Goal: Communication & Community: Participate in discussion

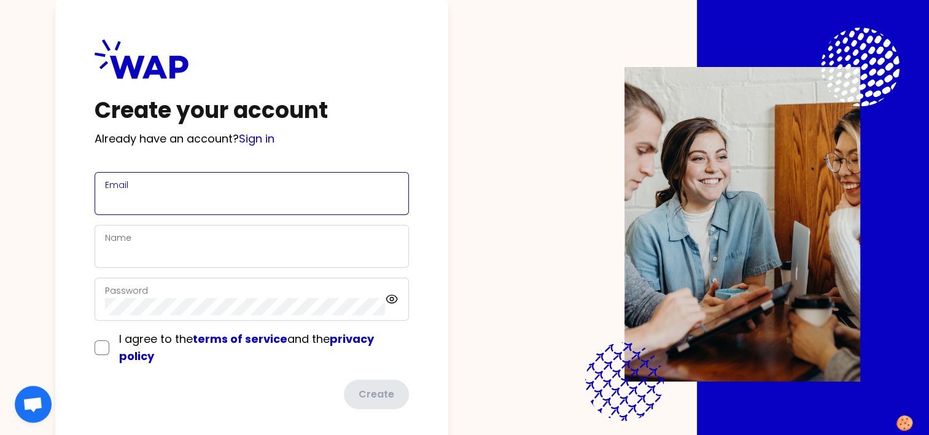
drag, startPoint x: 214, startPoint y: 194, endPoint x: 207, endPoint y: 197, distance: 8.0
click at [214, 194] on input "Email" at bounding box center [251, 200] width 293 height 17
type input "[EMAIL_ADDRESS][DOMAIN_NAME]"
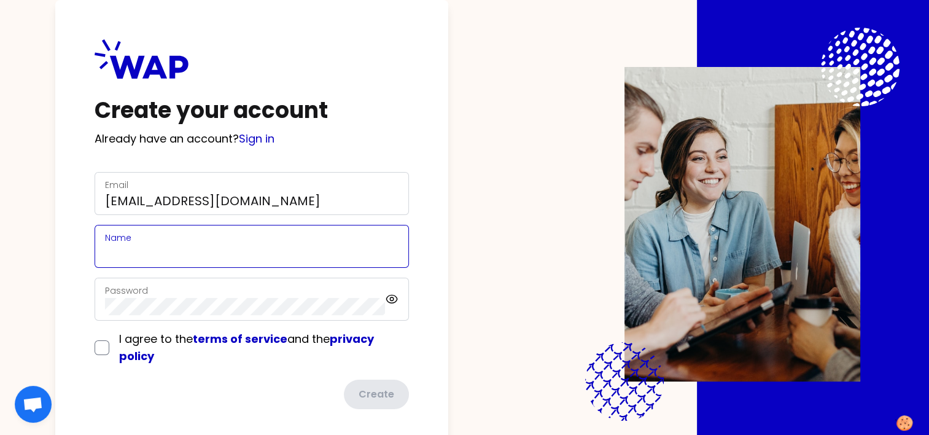
click at [178, 248] on input "Name" at bounding box center [251, 253] width 293 height 17
type input "[PERSON_NAME]"
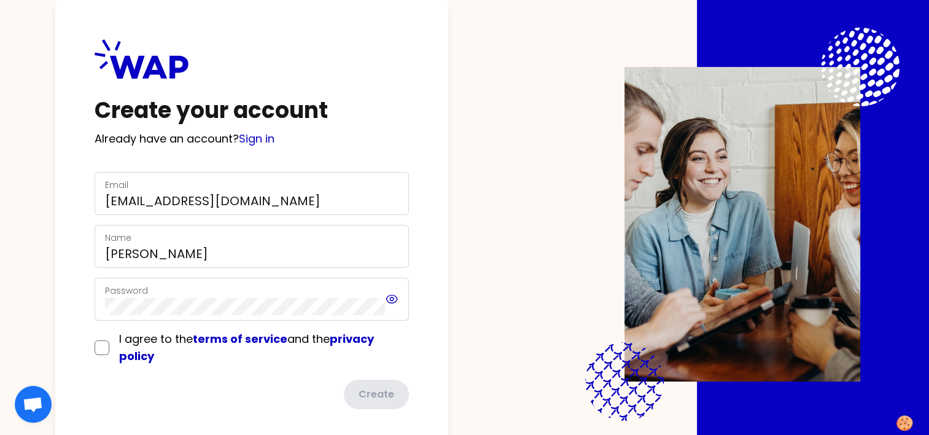
click at [395, 297] on icon at bounding box center [392, 299] width 14 height 15
click at [109, 349] on input "checkbox" at bounding box center [102, 347] width 15 height 15
checkbox input "true"
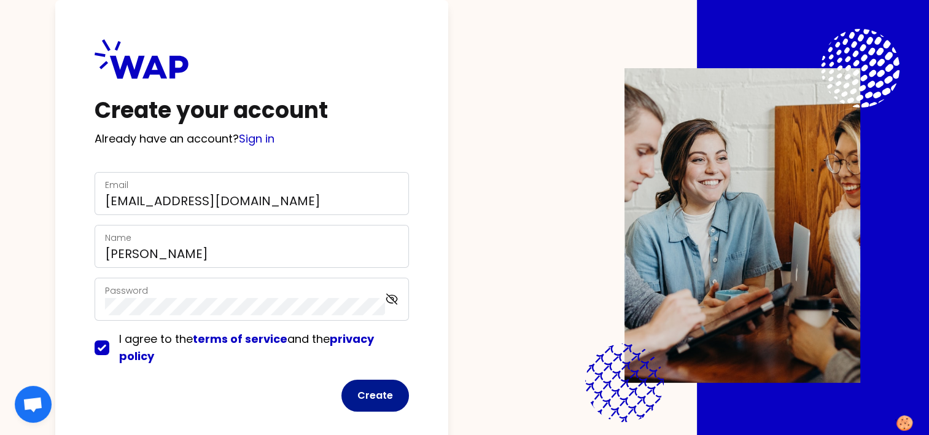
click at [379, 400] on button "Create" at bounding box center [375, 395] width 68 height 32
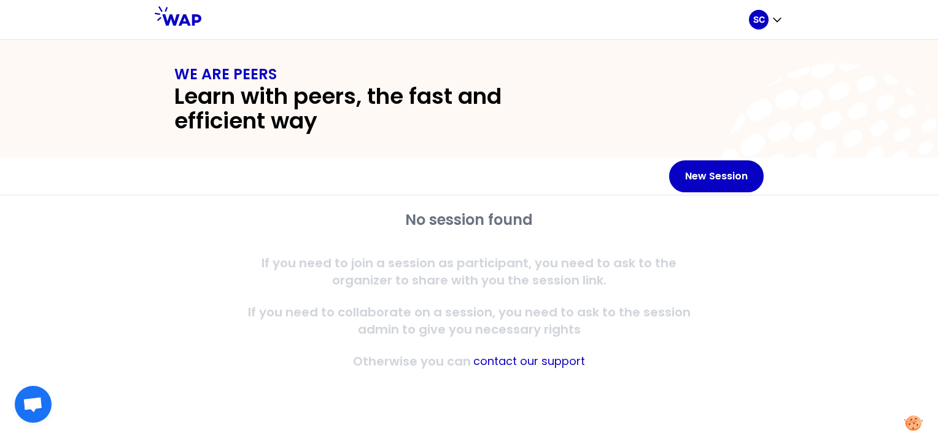
click at [41, 409] on span "Open chat" at bounding box center [33, 404] width 20 height 17
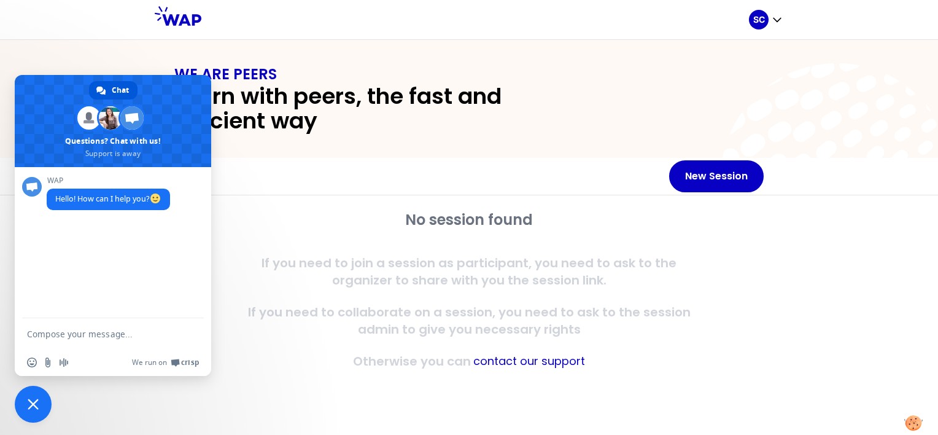
click at [123, 334] on textarea "Compose your message..." at bounding box center [99, 333] width 145 height 11
click at [376, 336] on p "If you need to collaborate on a session, you need to ask to the session admin t…" at bounding box center [468, 320] width 471 height 34
click at [32, 406] on span "Close chat" at bounding box center [33, 403] width 11 height 11
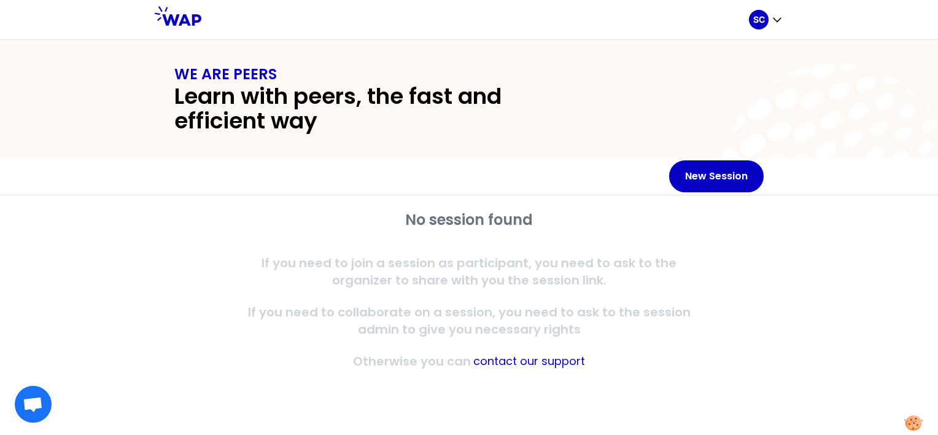
click at [36, 400] on span "Open chat" at bounding box center [33, 404] width 20 height 17
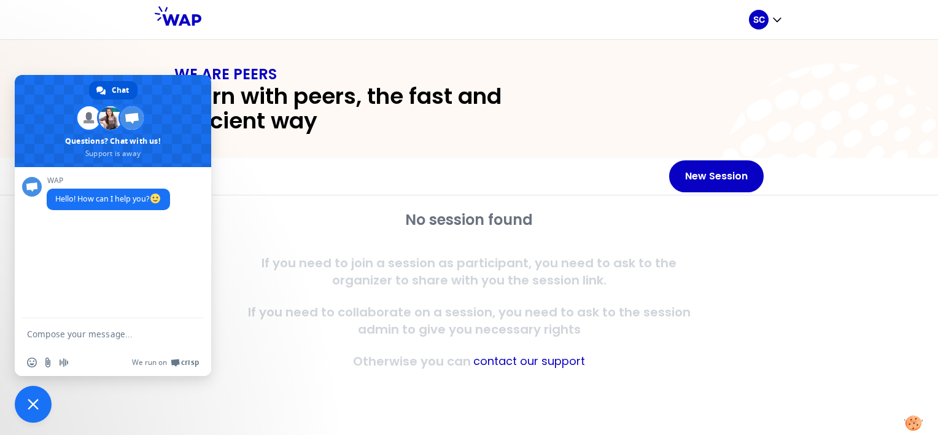
click at [101, 328] on textarea "Compose your message..." at bounding box center [99, 333] width 145 height 11
type textarea "hi"
click at [442, 349] on div "No session found If you need to join a session as participant, you need to ask …" at bounding box center [468, 290] width 471 height 160
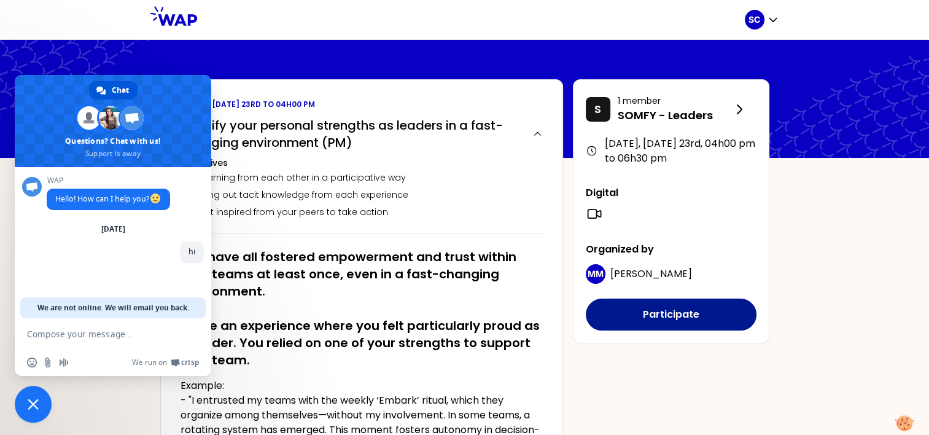
click at [658, 311] on button "Participate" at bounding box center [671, 314] width 171 height 32
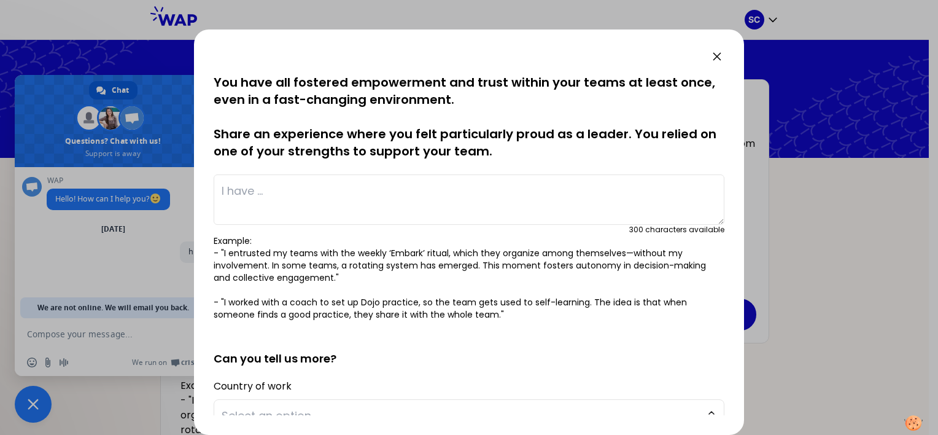
click at [235, 220] on textarea at bounding box center [469, 199] width 511 height 50
click at [319, 204] on textarea at bounding box center [469, 199] width 511 height 50
click at [317, 201] on textarea at bounding box center [469, 199] width 511 height 50
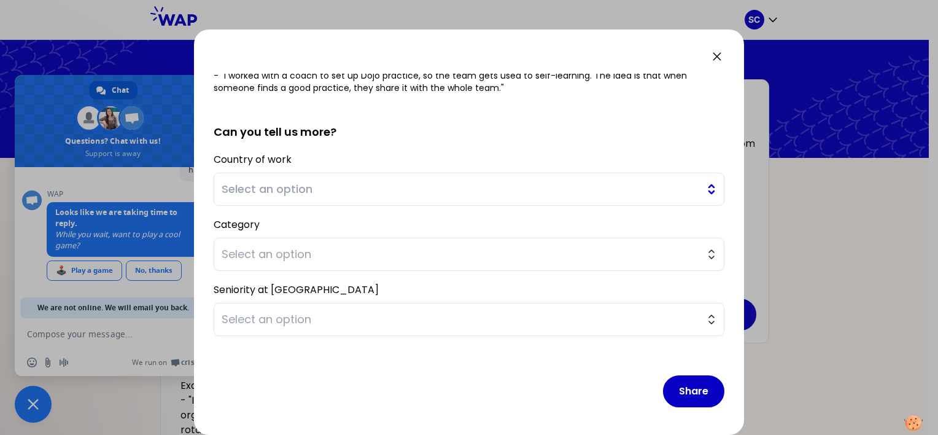
scroll to position [234, 0]
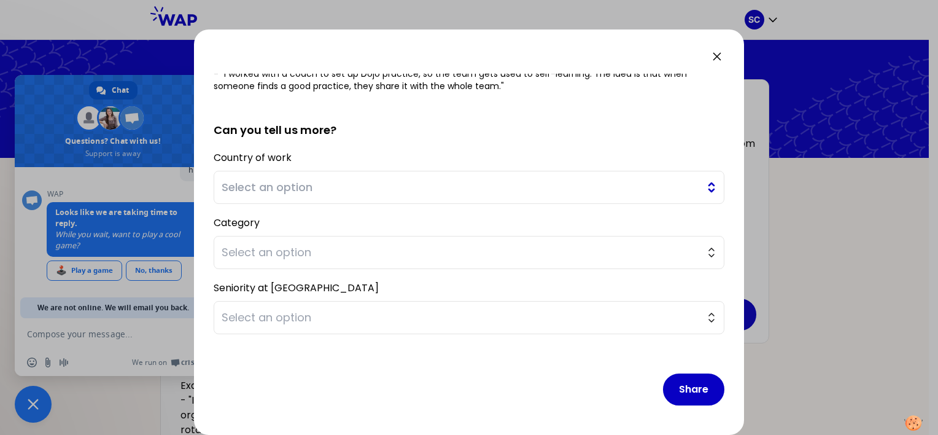
click at [323, 190] on span "Select an option" at bounding box center [460, 187] width 477 height 17
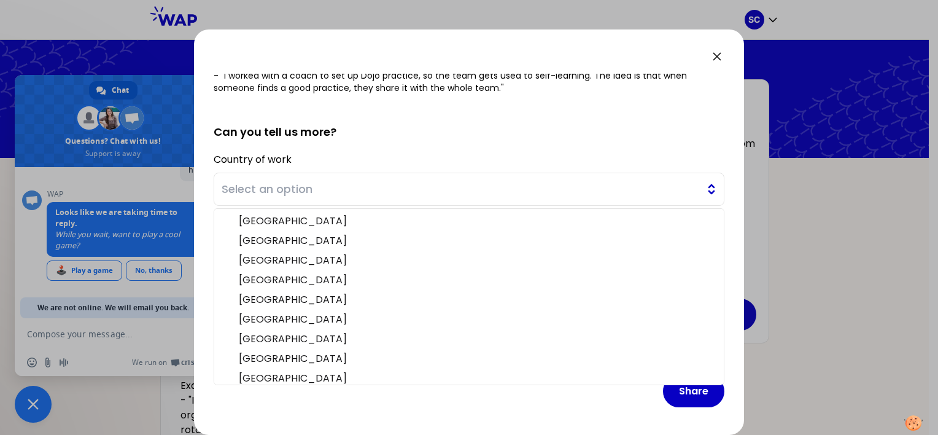
click at [323, 190] on span "Select an option" at bounding box center [460, 188] width 477 height 17
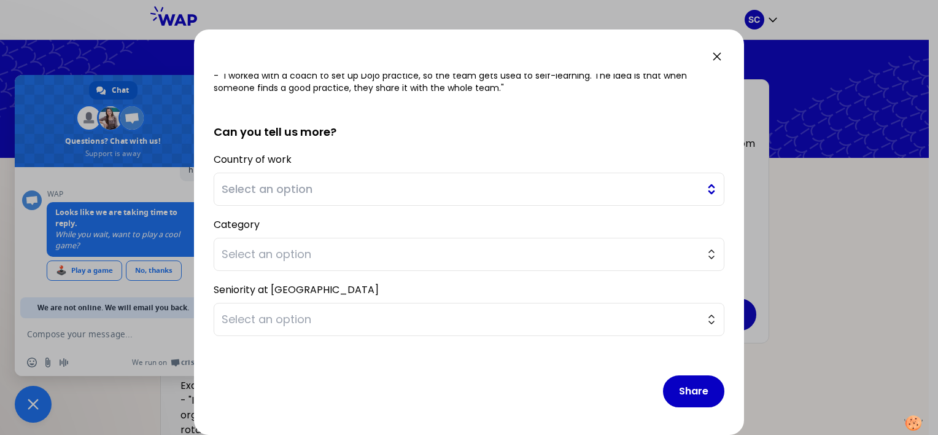
click at [323, 190] on span "Select an option" at bounding box center [460, 188] width 477 height 17
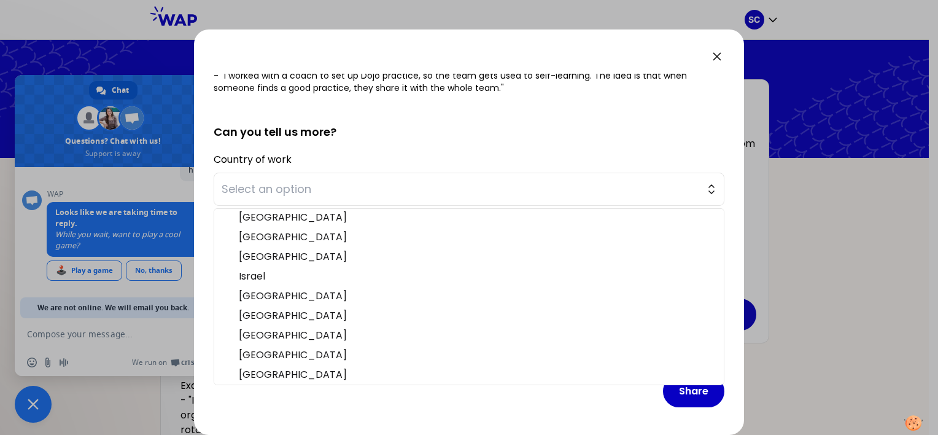
scroll to position [184, 0]
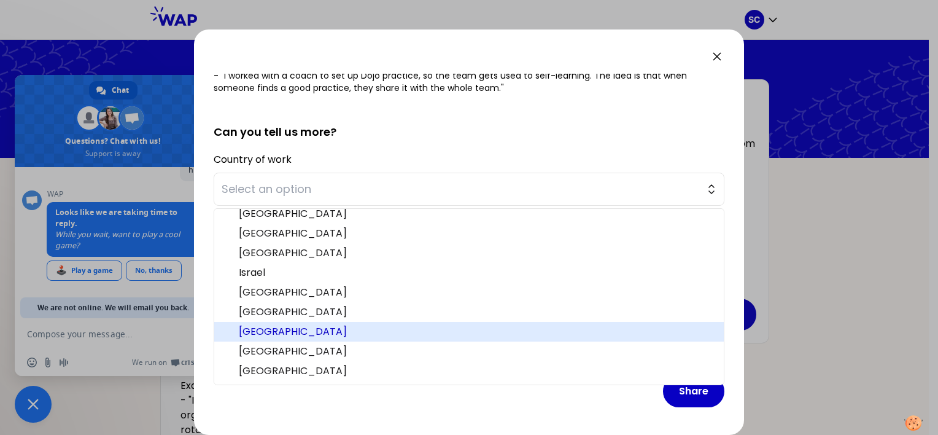
click at [322, 324] on span "[GEOGRAPHIC_DATA]" at bounding box center [476, 331] width 475 height 15
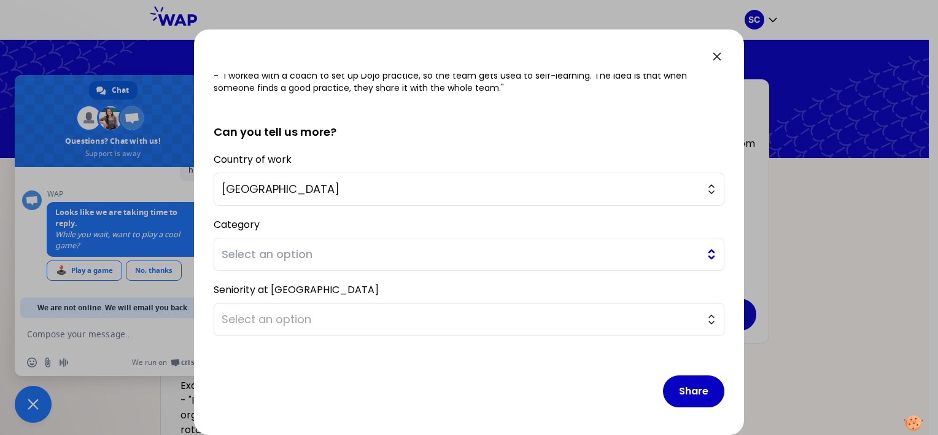
click at [339, 250] on span "Select an option" at bounding box center [460, 253] width 477 height 17
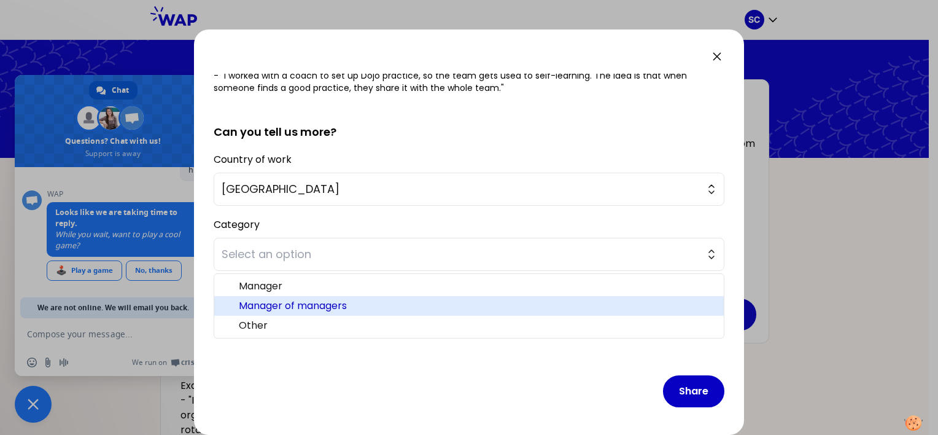
click at [336, 301] on span "Manager of managers" at bounding box center [476, 305] width 475 height 15
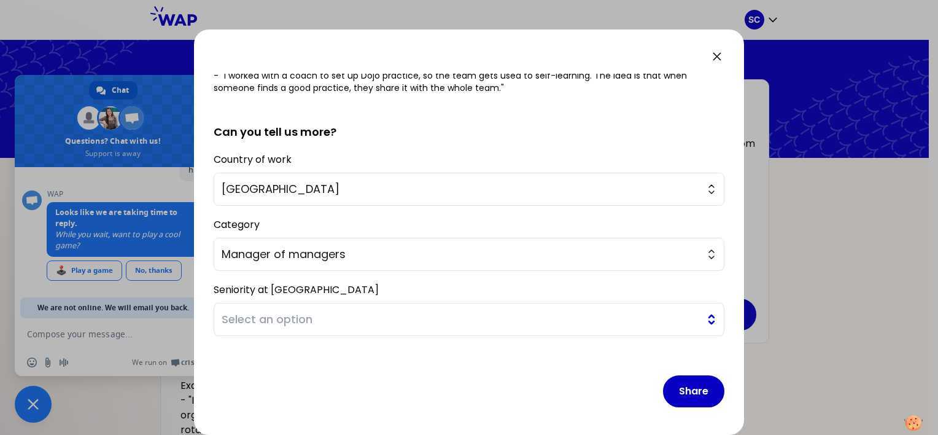
click at [331, 329] on button "Select an option" at bounding box center [469, 319] width 511 height 33
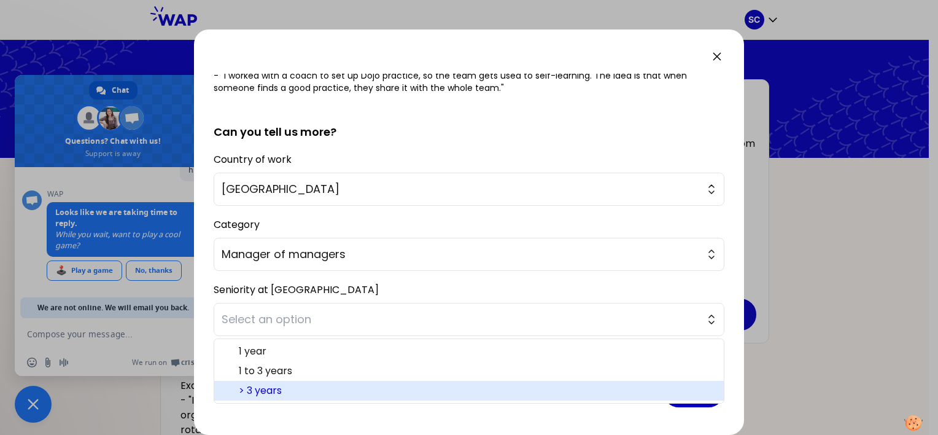
click at [297, 385] on span "> 3 years" at bounding box center [476, 390] width 475 height 15
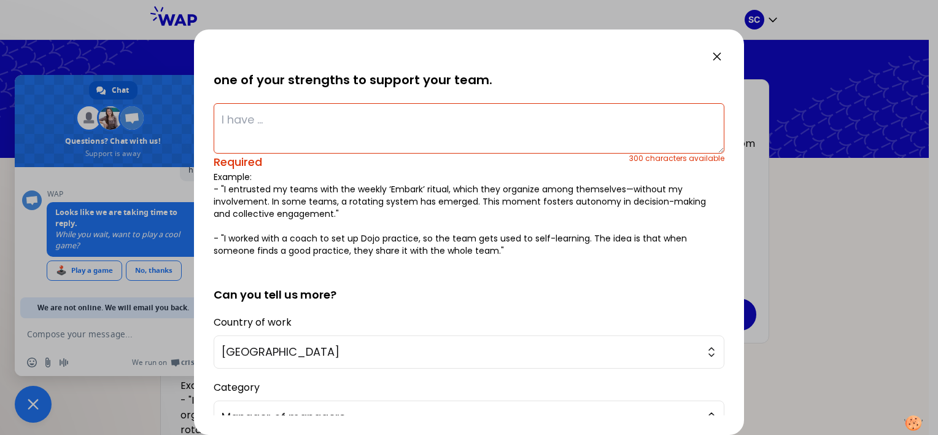
scroll to position [50, 0]
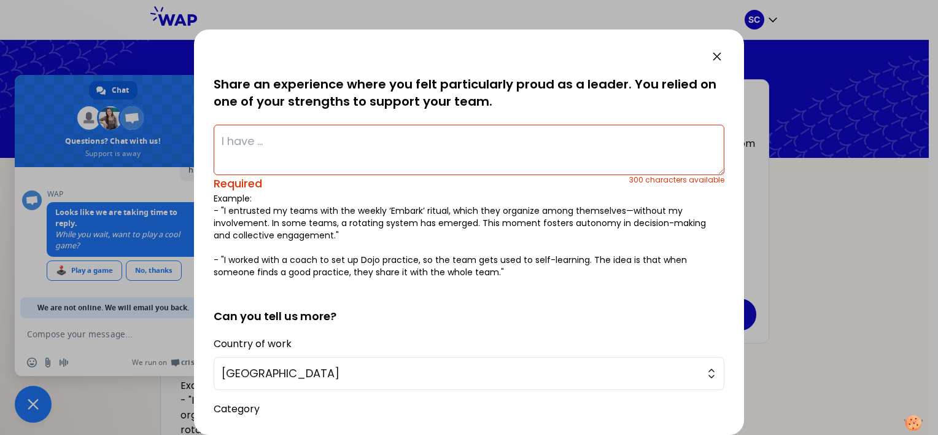
click at [285, 139] on textarea at bounding box center [469, 150] width 511 height 50
click at [396, 140] on textarea at bounding box center [469, 150] width 511 height 50
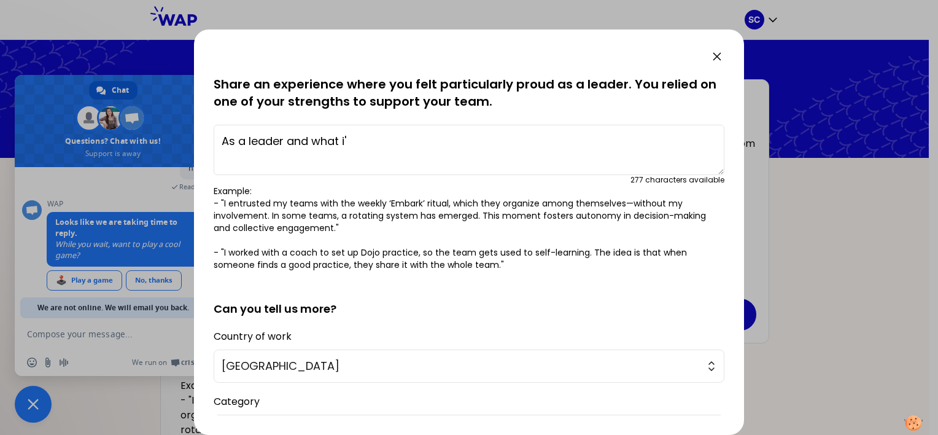
drag, startPoint x: 279, startPoint y: 146, endPoint x: 208, endPoint y: 149, distance: 70.6
click at [208, 149] on div "saved You have all fostered empowerment and trust within your teams at least on…" at bounding box center [469, 231] width 550 height 405
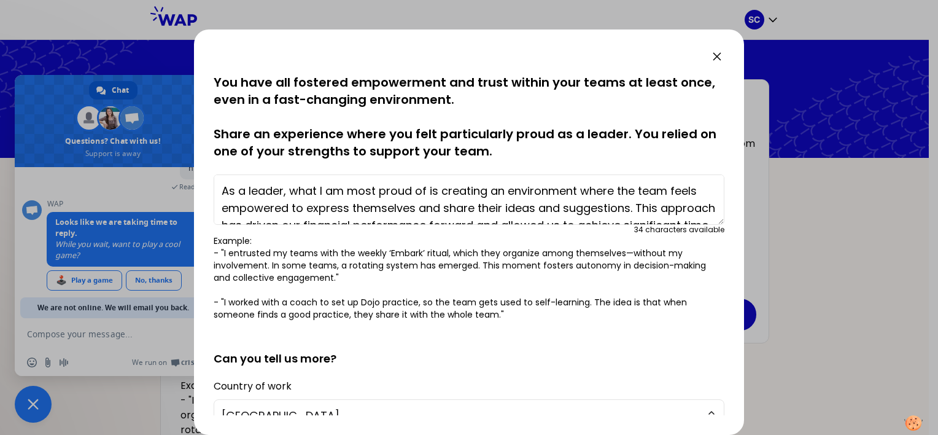
scroll to position [226, 0]
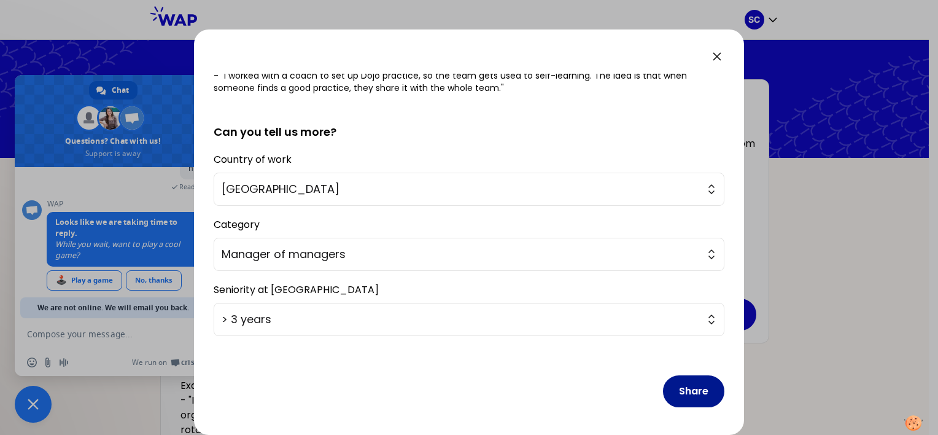
type textarea "As a leader, what I am most proud of is creating an environment where the team …"
click at [675, 388] on button "Share" at bounding box center [693, 391] width 61 height 32
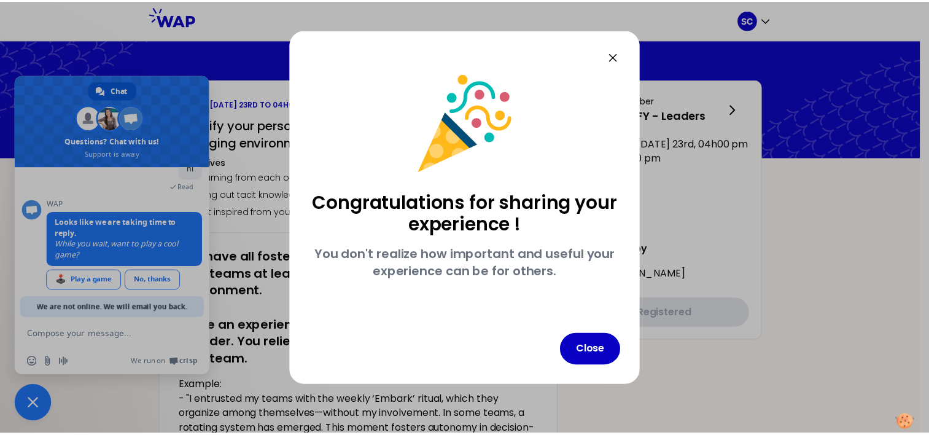
scroll to position [0, 0]
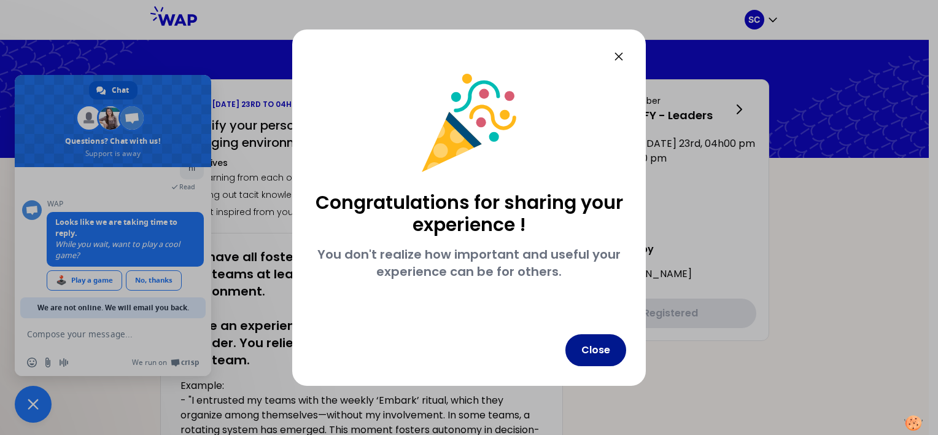
click at [612, 345] on button "Close" at bounding box center [595, 350] width 61 height 32
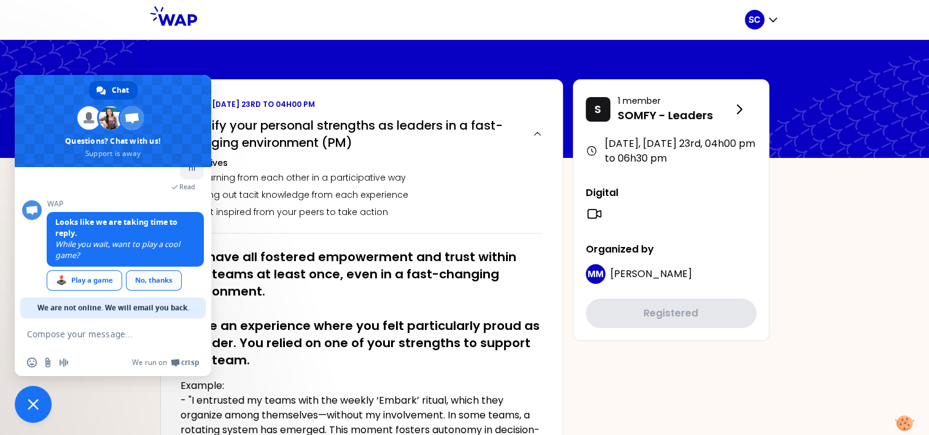
click at [161, 284] on div "No, thanks" at bounding box center [154, 280] width 56 height 20
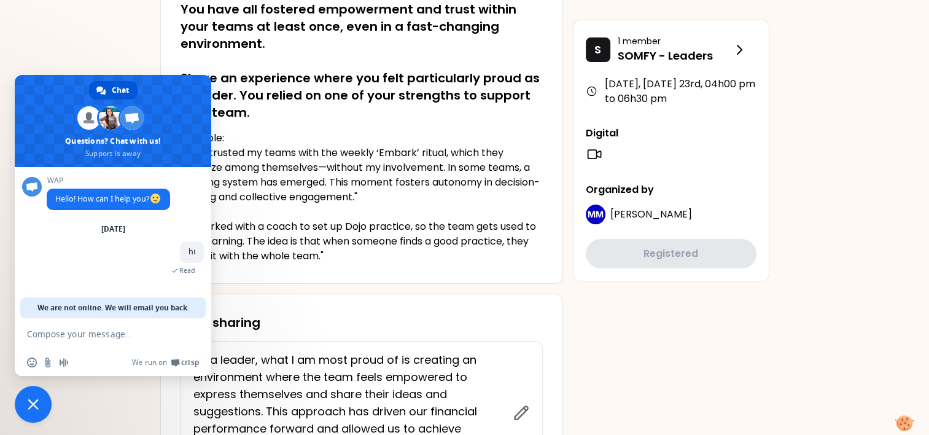
scroll to position [368, 0]
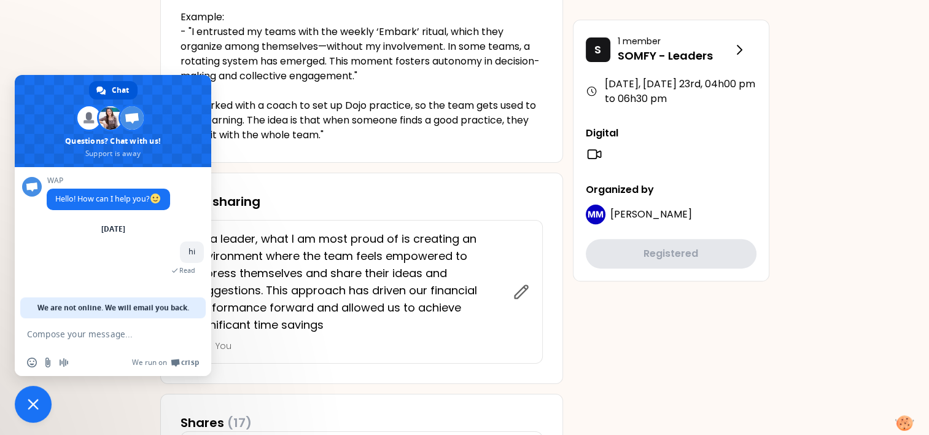
drag, startPoint x: 87, startPoint y: 109, endPoint x: 74, endPoint y: 109, distance: 12.9
click at [74, 109] on span at bounding box center [113, 121] width 196 height 92
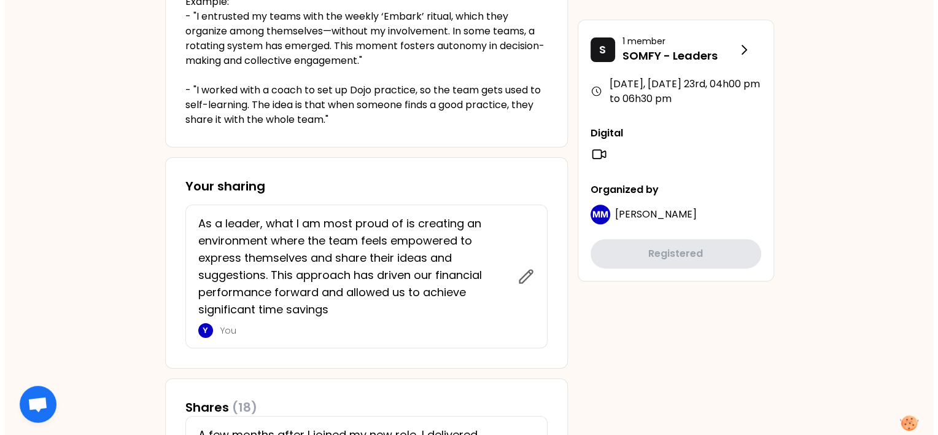
scroll to position [430, 0]
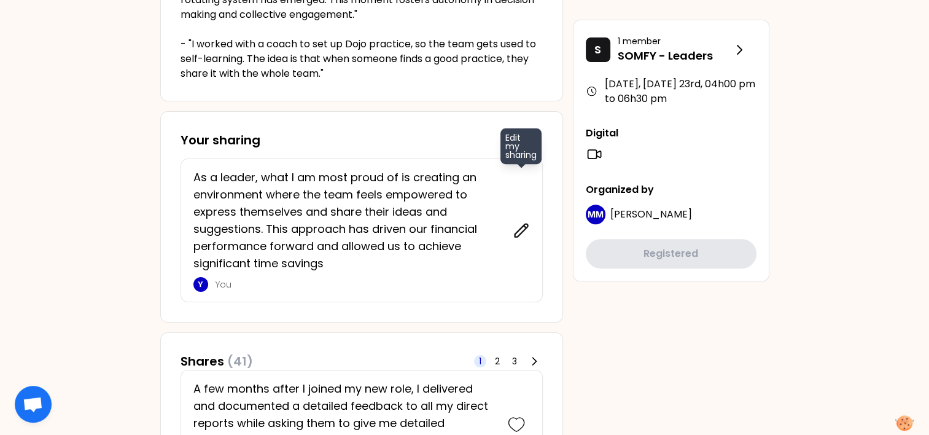
click at [519, 231] on icon at bounding box center [520, 230] width 17 height 17
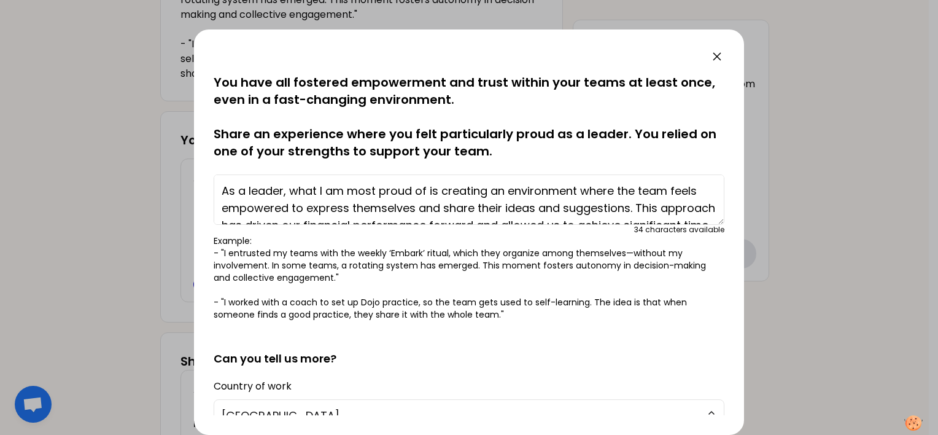
scroll to position [34, 0]
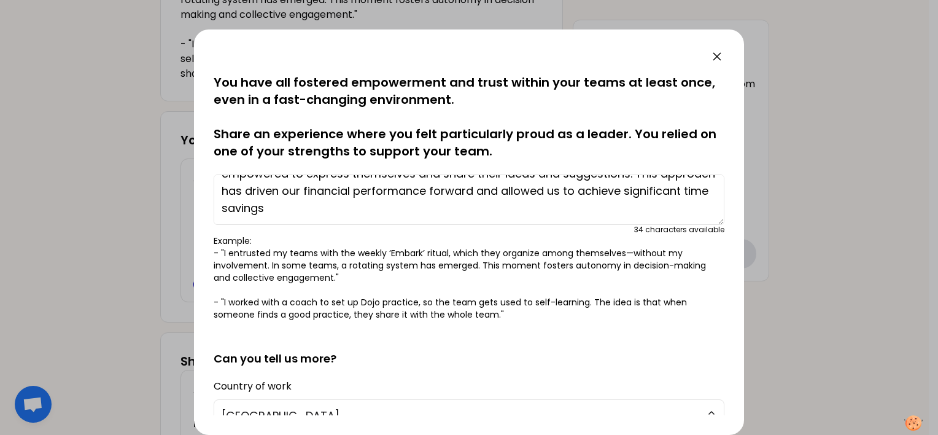
click at [354, 208] on textarea "As a leader, what I am most proud of is creating an environment where the team …" at bounding box center [469, 199] width 511 height 50
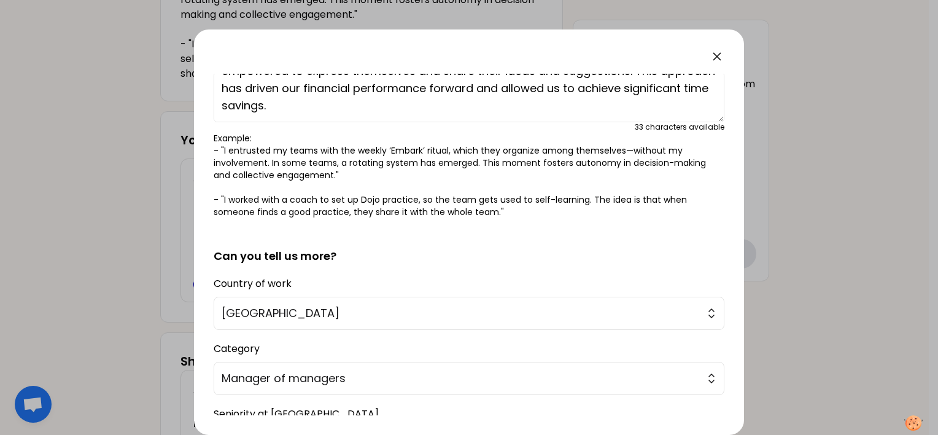
scroll to position [0, 0]
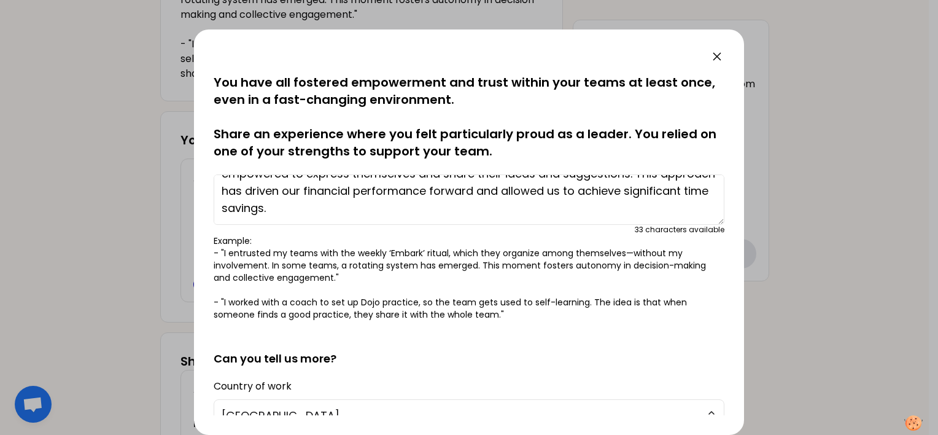
click at [277, 214] on textarea "As a leader, what I am most proud of is creating an environment where the team …" at bounding box center [469, 199] width 511 height 50
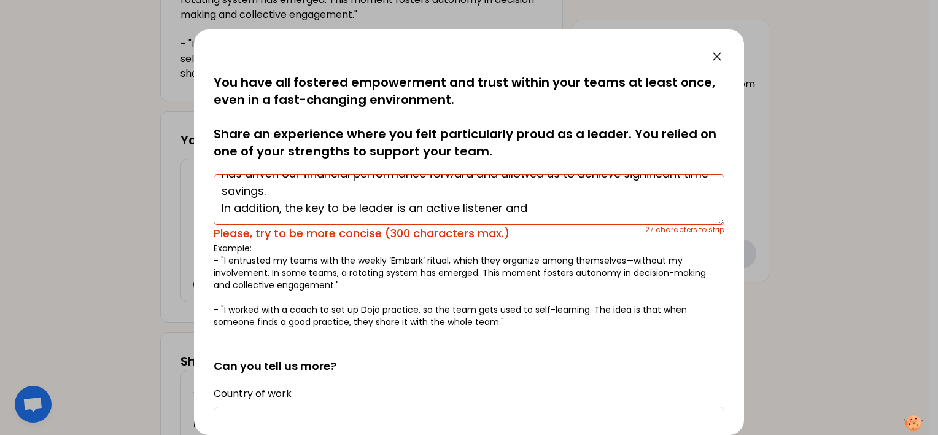
drag, startPoint x: 284, startPoint y: 207, endPoint x: 217, endPoint y: 207, distance: 66.3
click at [217, 207] on textarea "As a leader, what I am most proud of is creating an environment where the team …" at bounding box center [469, 199] width 511 height 50
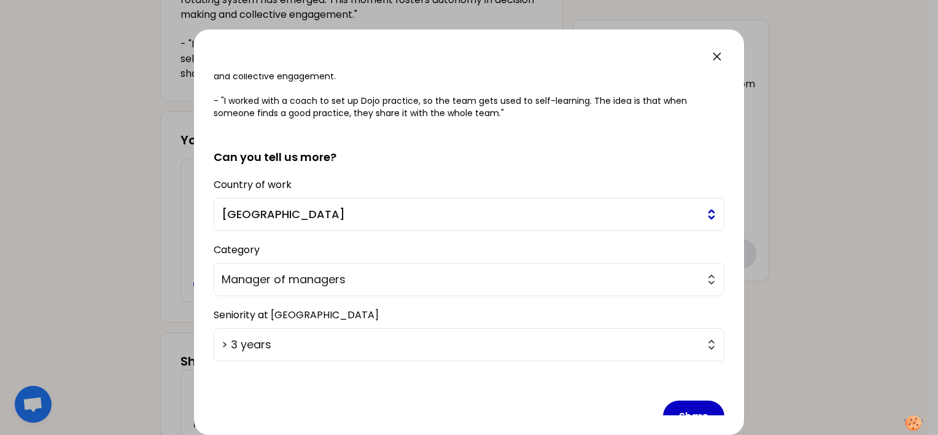
scroll to position [234, 0]
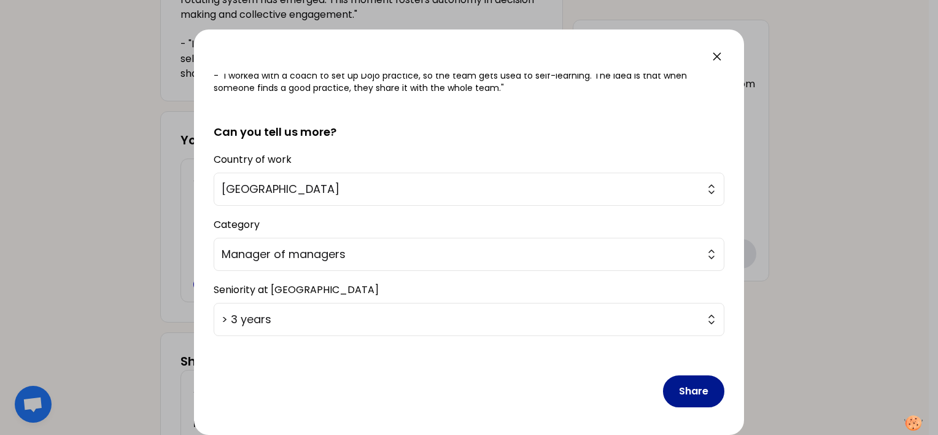
click at [679, 389] on button "Share" at bounding box center [693, 391] width 61 height 32
click at [676, 397] on button "Share" at bounding box center [693, 391] width 61 height 32
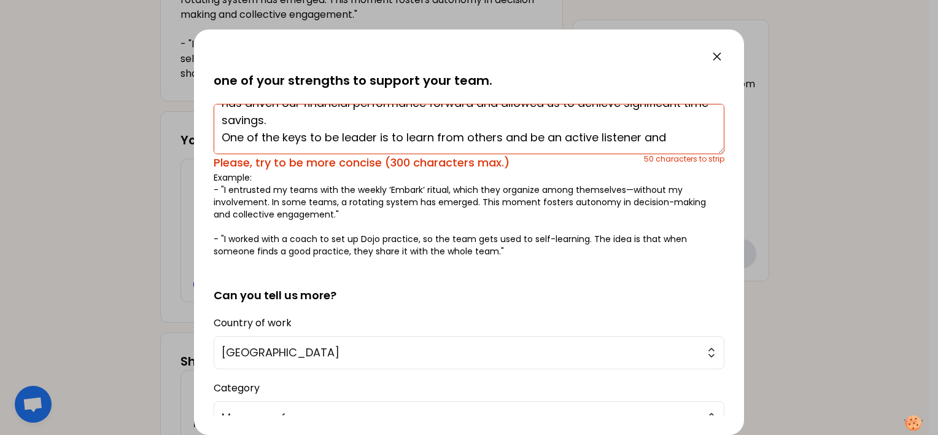
scroll to position [0, 0]
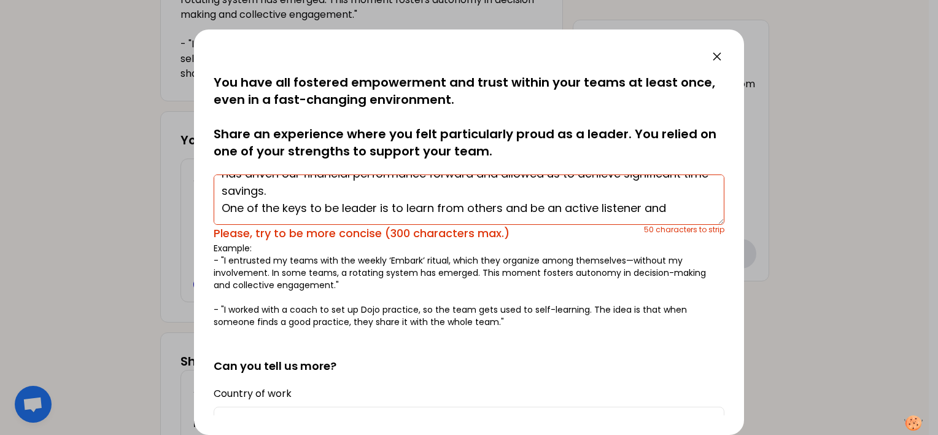
drag, startPoint x: 666, startPoint y: 206, endPoint x: 498, endPoint y: 212, distance: 167.7
click at [498, 212] on textarea "As a leader, what I am most proud of is creating an environment where the team …" at bounding box center [469, 199] width 511 height 50
drag, startPoint x: 488, startPoint y: 208, endPoint x: 222, endPoint y: 212, distance: 265.8
click at [222, 212] on textarea "As a leader, what I am most proud of is creating an environment where the team …" at bounding box center [469, 199] width 511 height 50
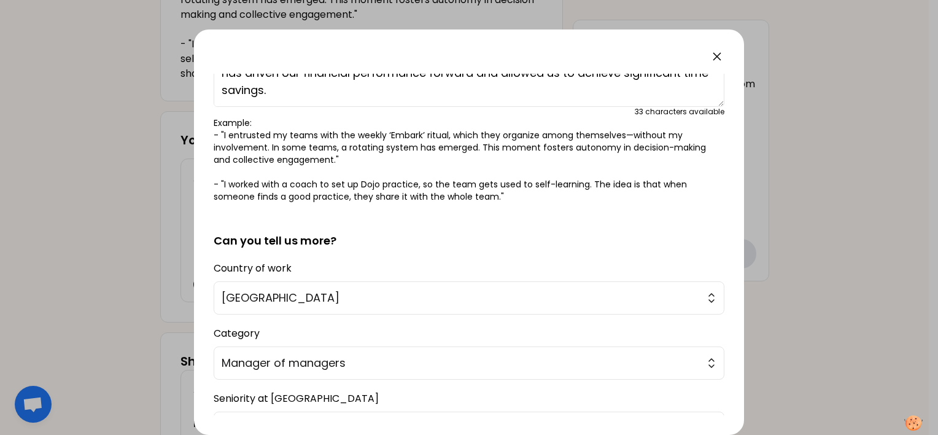
scroll to position [226, 0]
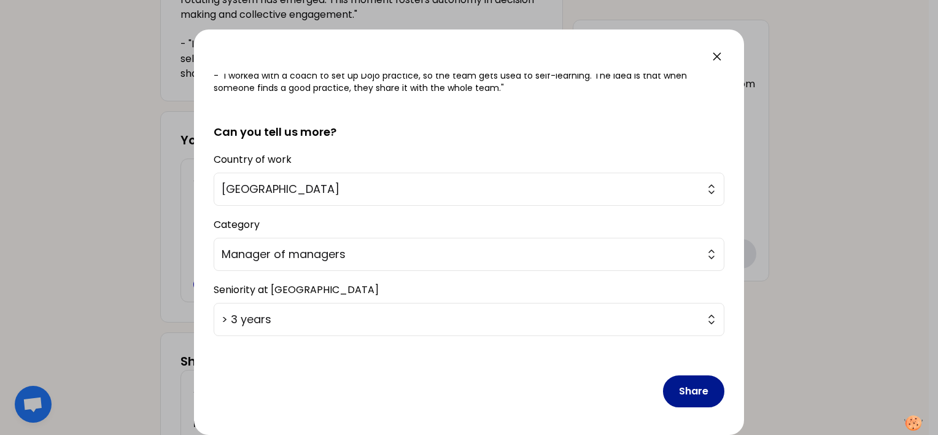
type textarea "As a leader, what I am most proud of is creating an environment where the team …"
click at [692, 392] on button "Share" at bounding box center [693, 391] width 61 height 32
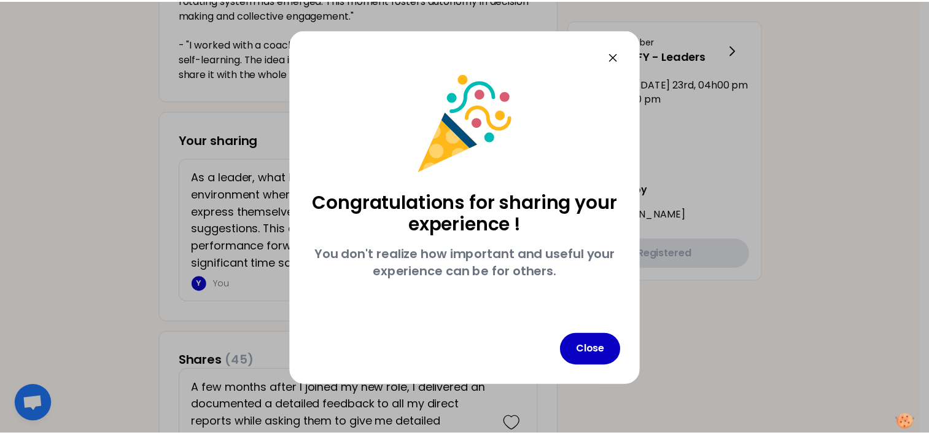
scroll to position [0, 0]
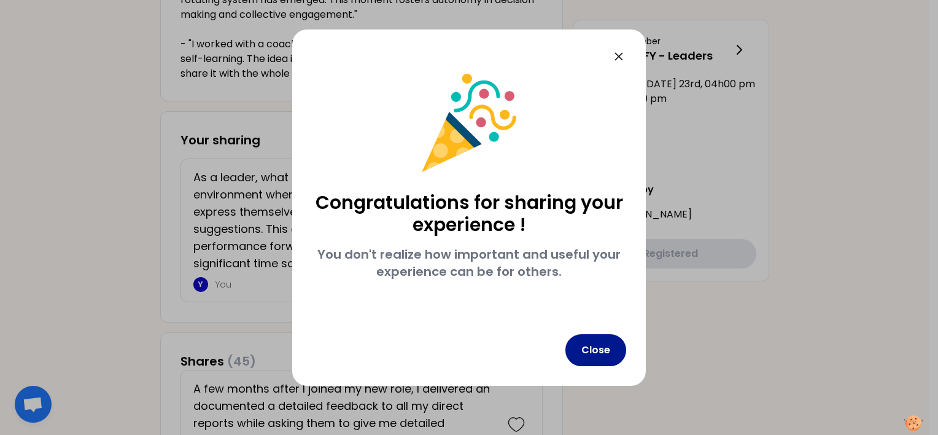
click at [611, 350] on button "Close" at bounding box center [595, 350] width 61 height 32
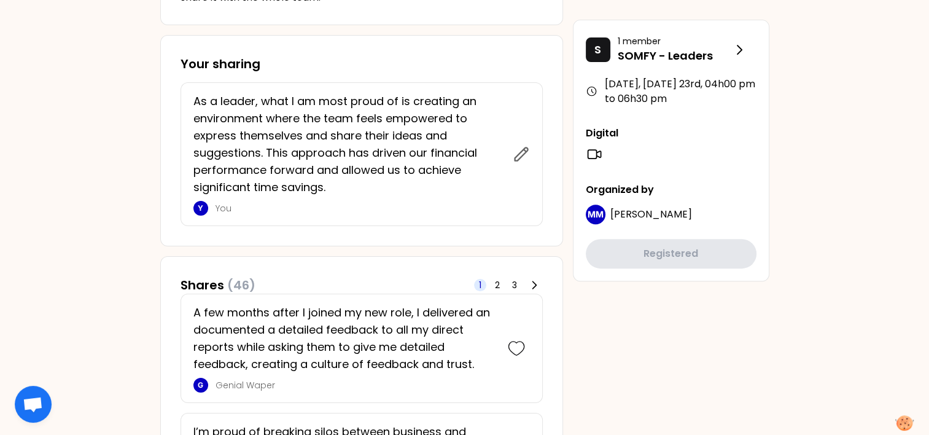
scroll to position [552, 0]
